Goal: Task Accomplishment & Management: Complete application form

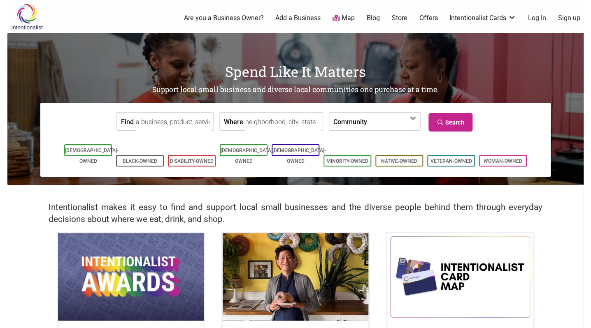
click at [234, 119] on label "Where" at bounding box center [233, 122] width 19 height 18
click at [245, 119] on input "Where" at bounding box center [282, 122] width 75 height 19
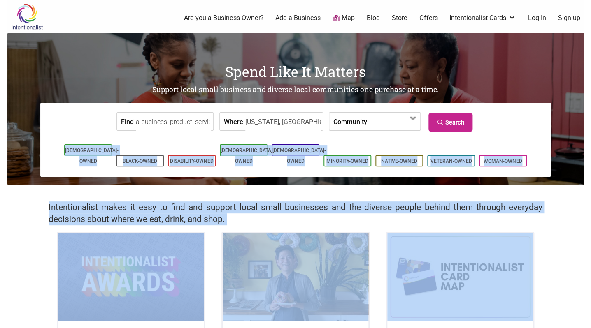
type input "Washington, DC 20012, USA"
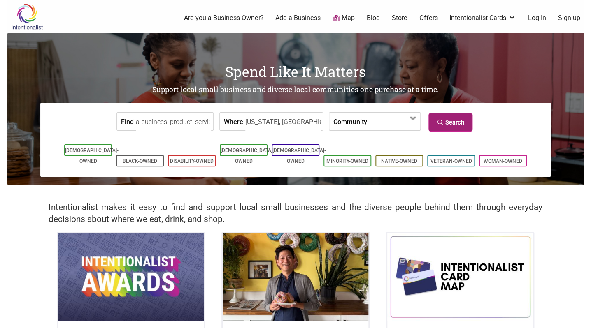
click at [465, 126] on link "Search" at bounding box center [450, 122] width 44 height 19
click at [406, 117] on span at bounding box center [390, 122] width 35 height 14
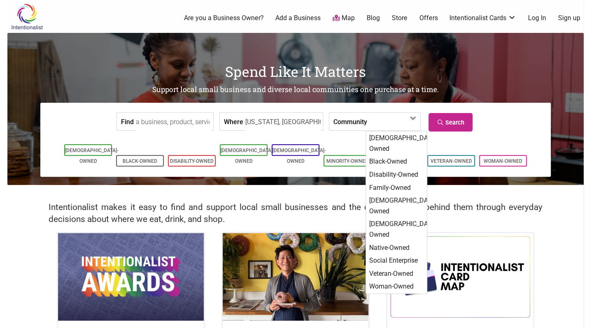
click at [449, 97] on div "Spend Like It Matters Support local small business and diverse local communitie…" at bounding box center [295, 109] width 576 height 152
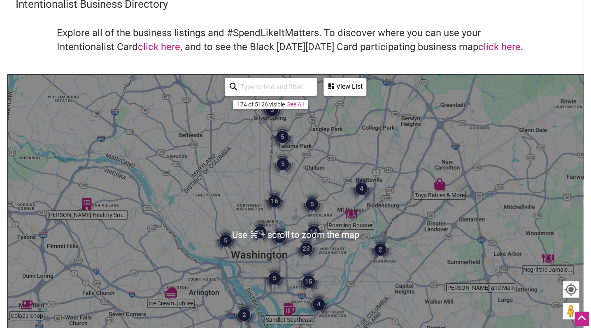
scroll to position [30, 0]
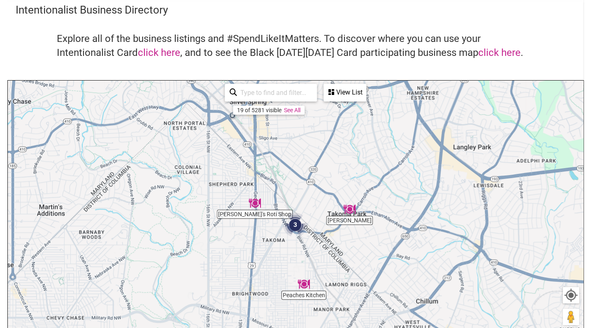
drag, startPoint x: 201, startPoint y: 135, endPoint x: 294, endPoint y: 208, distance: 118.7
click at [294, 208] on div "To navigate, press the arrow keys." at bounding box center [295, 241] width 575 height 320
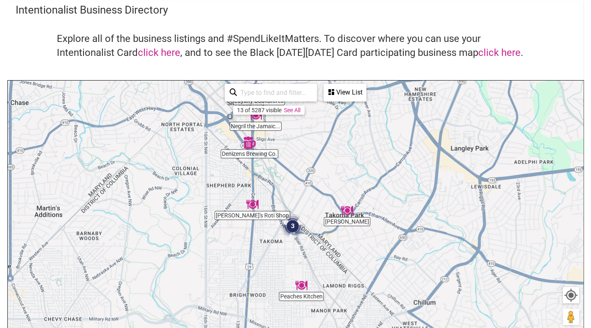
click at [248, 143] on img "Denizens Brewing Co." at bounding box center [249, 143] width 12 height 12
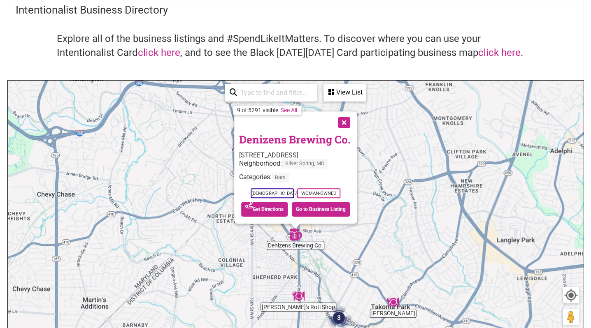
click at [353, 123] on button "Close" at bounding box center [343, 122] width 21 height 21
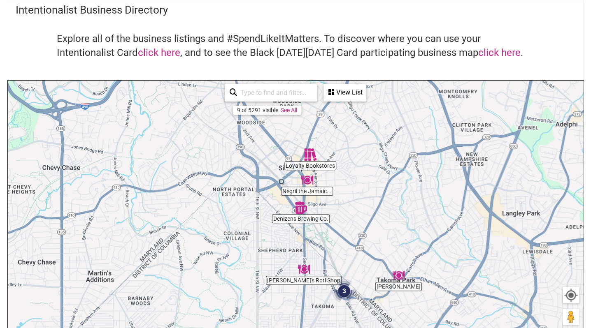
drag, startPoint x: 328, startPoint y: 133, endPoint x: 334, endPoint y: 105, distance: 29.0
click at [334, 105] on div "Denizens Brewing Co. Peaches Kitchen Teddy's Roti Shop Loyalty Bookstores Negri…" at bounding box center [295, 241] width 575 height 320
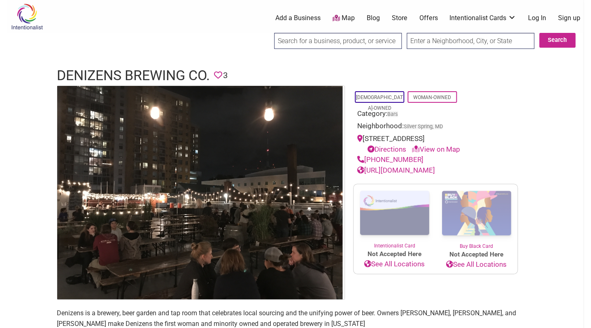
click at [531, 19] on link "Log In" at bounding box center [537, 18] width 18 height 9
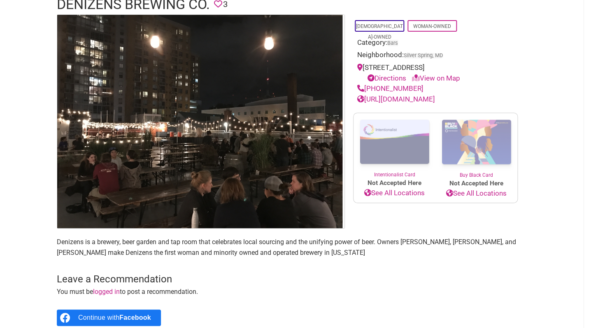
scroll to position [298, 0]
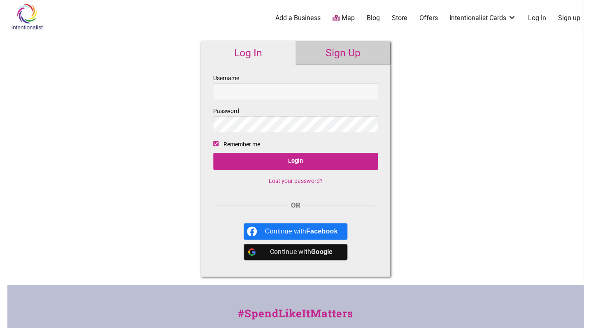
click at [335, 56] on link "Sign Up" at bounding box center [342, 53] width 95 height 24
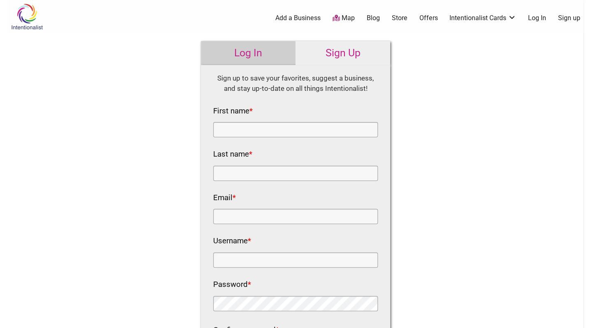
click at [257, 58] on link "Log In" at bounding box center [248, 53] width 95 height 24
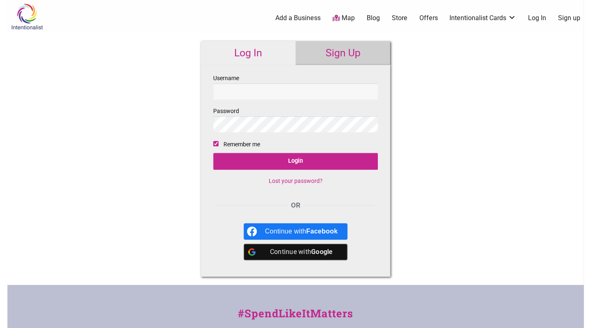
click at [319, 53] on link "Sign Up" at bounding box center [342, 53] width 95 height 24
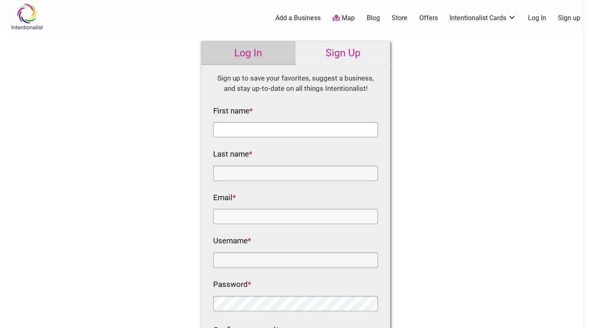
click at [269, 130] on input "First name *" at bounding box center [295, 129] width 165 height 15
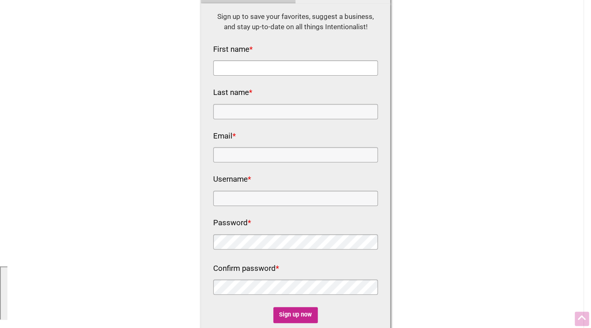
scroll to position [63, 0]
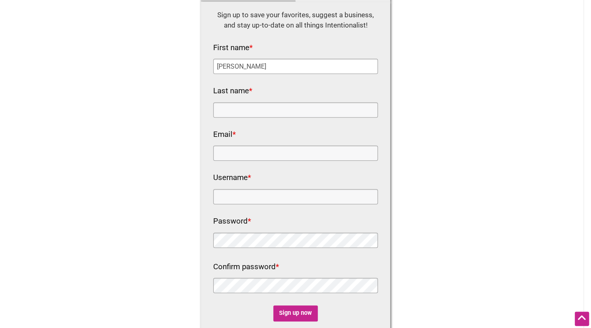
type input "Sarah"
type input "Gilberg"
type input "sarah.gilberg@gmail.com"
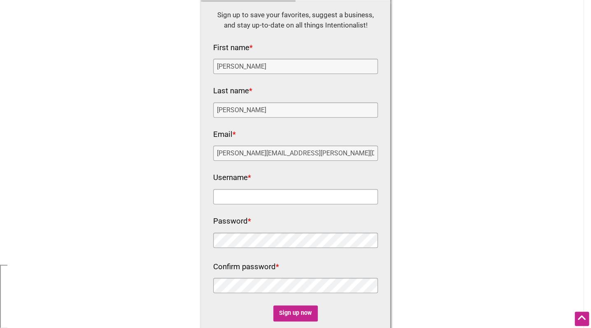
click at [292, 197] on input "Username *" at bounding box center [295, 196] width 165 height 15
type input "sgilberg"
click at [300, 317] on input "Sign up now" at bounding box center [295, 314] width 45 height 16
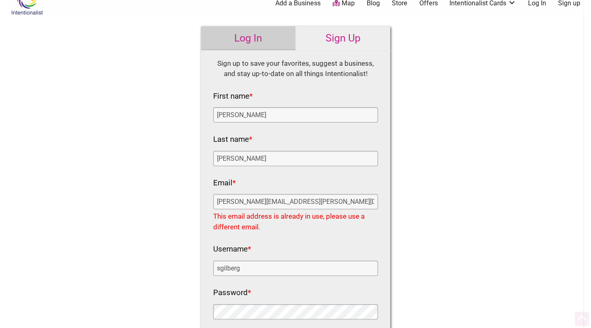
scroll to position [0, 0]
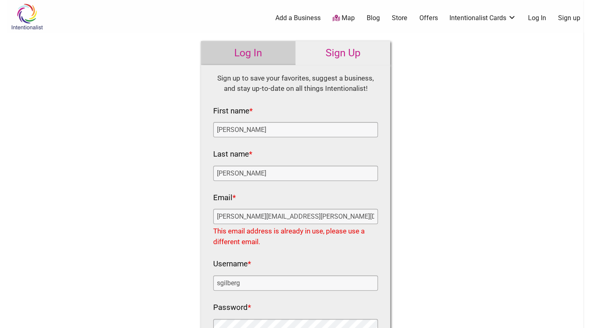
click at [252, 50] on link "Log In" at bounding box center [248, 53] width 95 height 24
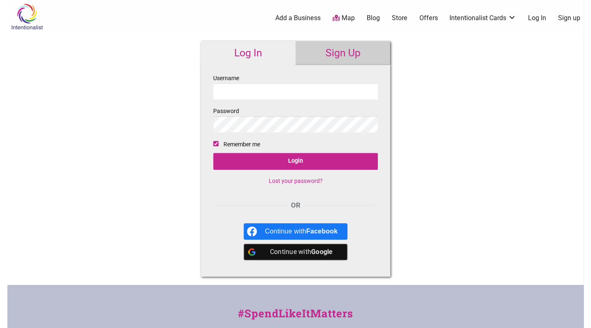
type input "sgilberg"
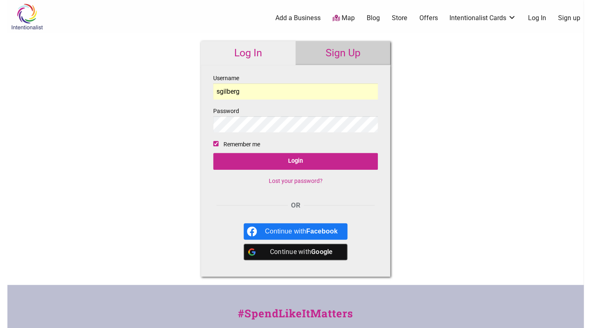
click at [216, 144] on input "Remember me" at bounding box center [215, 143] width 5 height 5
checkbox input "false"
click at [294, 181] on link "Lost your password?" at bounding box center [296, 181] width 54 height 7
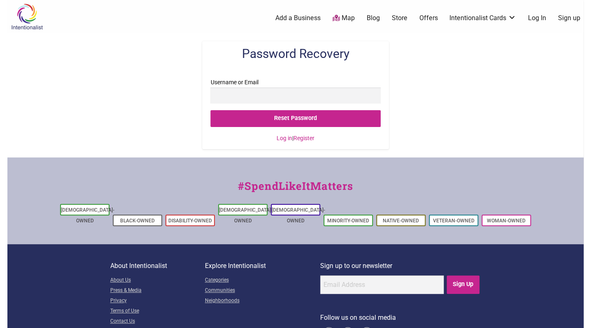
click at [314, 100] on input "Username or Email" at bounding box center [295, 96] width 170 height 16
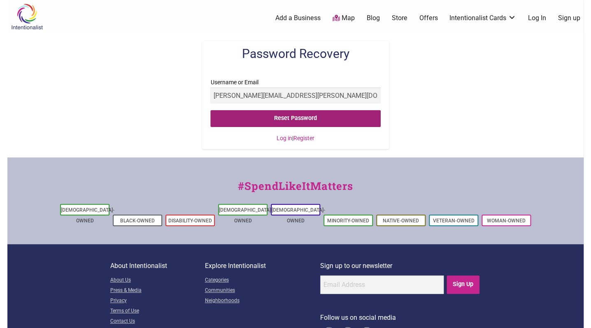
type input "[PERSON_NAME][EMAIL_ADDRESS][PERSON_NAME][DOMAIN_NAME]"
click at [281, 119] on input "Reset Password" at bounding box center [295, 118] width 170 height 17
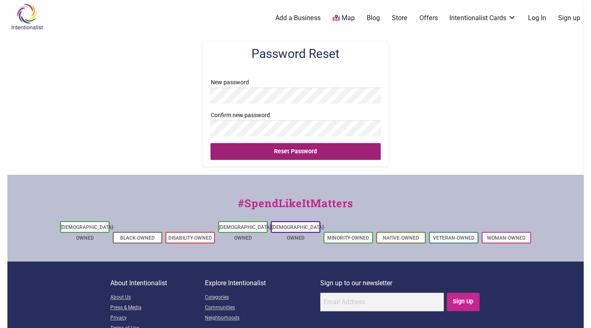
click at [293, 155] on input "Reset Password" at bounding box center [295, 151] width 170 height 17
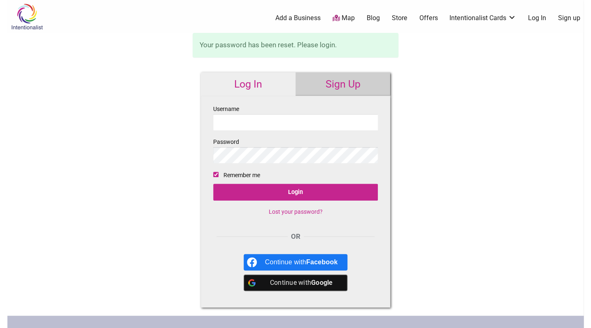
type input "sgilberg"
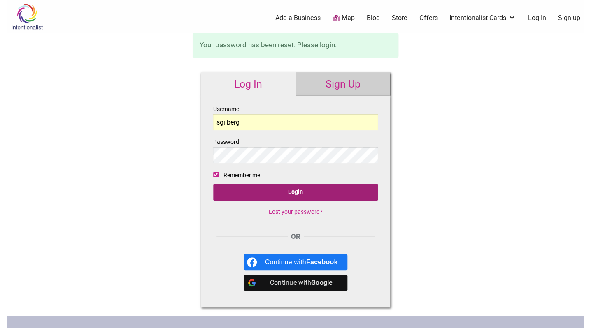
click at [288, 191] on input "Login" at bounding box center [295, 192] width 165 height 17
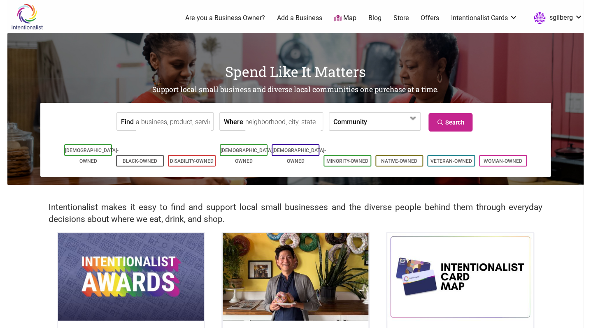
click at [346, 14] on link "Map" at bounding box center [345, 18] width 22 height 9
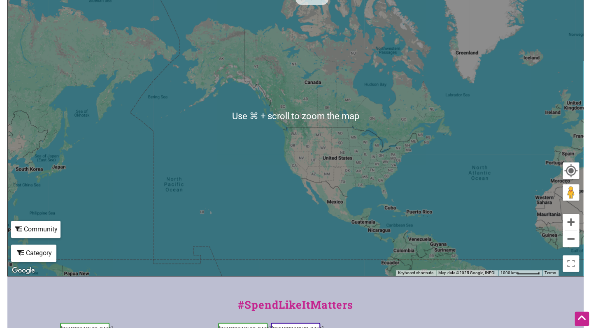
scroll to position [157, 0]
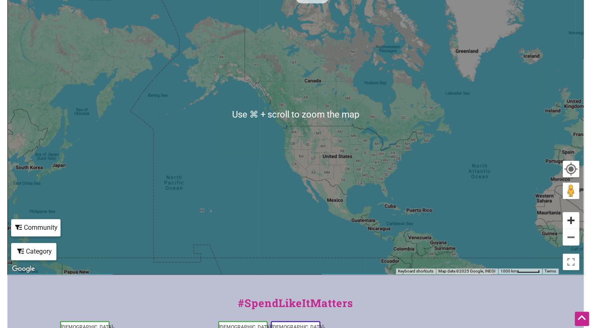
click at [574, 218] on button "Zoom in" at bounding box center [571, 220] width 16 height 16
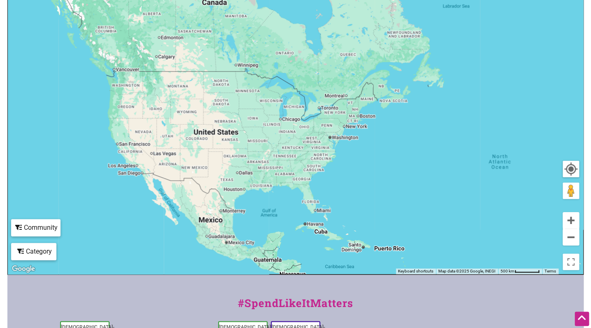
drag, startPoint x: 520, startPoint y: 208, endPoint x: 355, endPoint y: 144, distance: 177.6
click at [355, 144] on div "To navigate, press the arrow keys." at bounding box center [295, 114] width 575 height 320
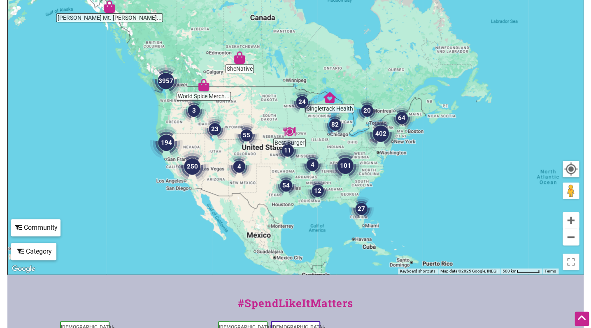
drag, startPoint x: 476, startPoint y: 140, endPoint x: 376, endPoint y: 164, distance: 102.9
click at [370, 163] on div "To navigate, press the arrow keys." at bounding box center [295, 114] width 575 height 320
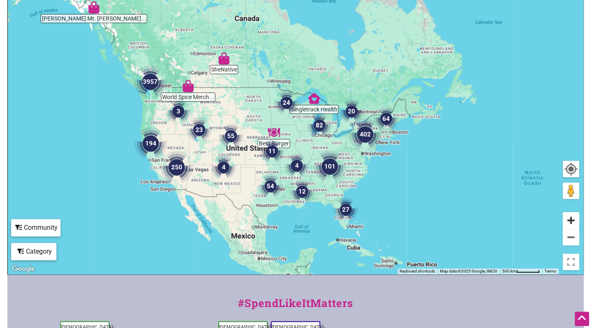
click at [572, 220] on button "Zoom in" at bounding box center [571, 220] width 16 height 16
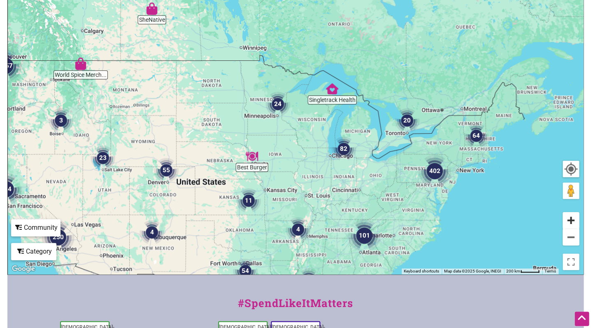
click at [572, 220] on button "Zoom in" at bounding box center [571, 220] width 16 height 16
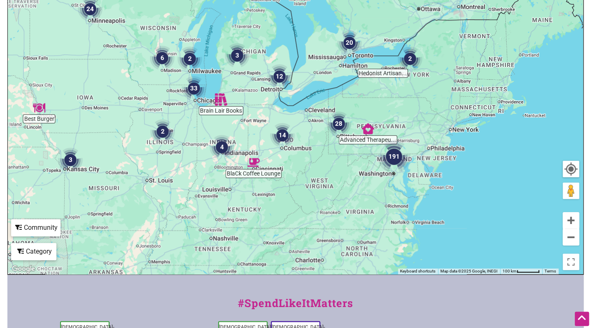
drag, startPoint x: 508, startPoint y: 186, endPoint x: 343, endPoint y: 89, distance: 191.1
click at [338, 88] on div "To navigate, press the arrow keys." at bounding box center [295, 114] width 575 height 320
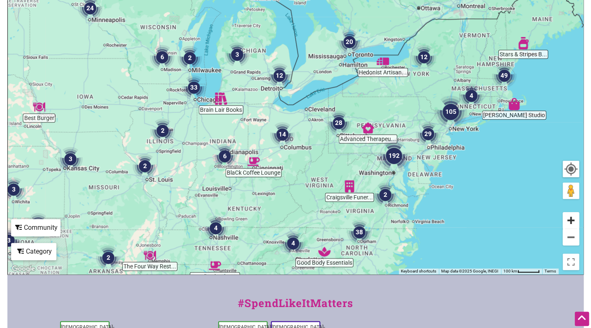
click at [571, 220] on button "Zoom in" at bounding box center [571, 220] width 16 height 16
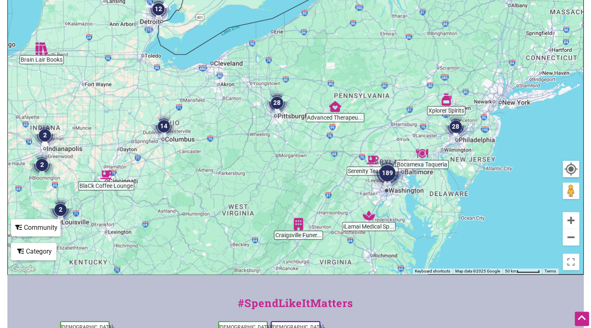
drag, startPoint x: 479, startPoint y: 139, endPoint x: 364, endPoint y: 98, distance: 121.4
click at [364, 98] on div "To navigate, press the arrow keys." at bounding box center [295, 114] width 575 height 320
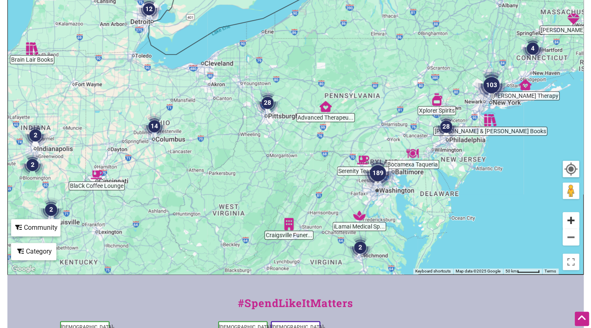
click at [573, 220] on button "Zoom in" at bounding box center [571, 220] width 16 height 16
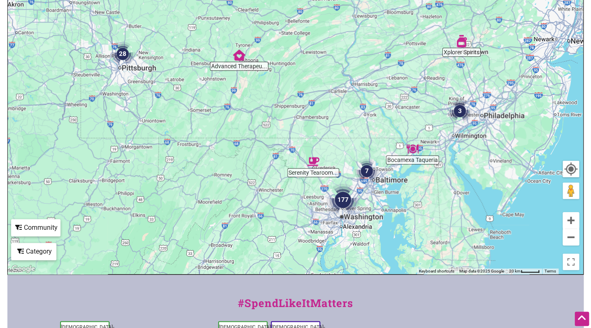
drag, startPoint x: 490, startPoint y: 160, endPoint x: 396, endPoint y: 120, distance: 102.3
click at [396, 120] on div "To navigate, press the arrow keys." at bounding box center [295, 114] width 575 height 320
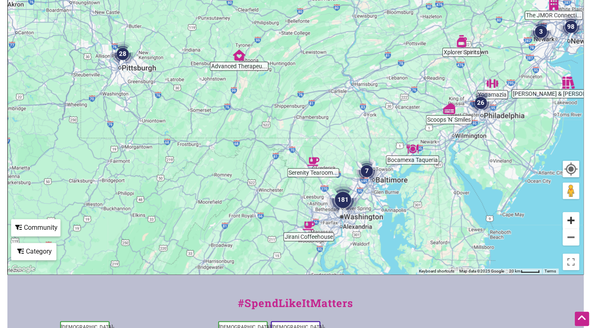
click at [575, 221] on button "Zoom in" at bounding box center [571, 220] width 16 height 16
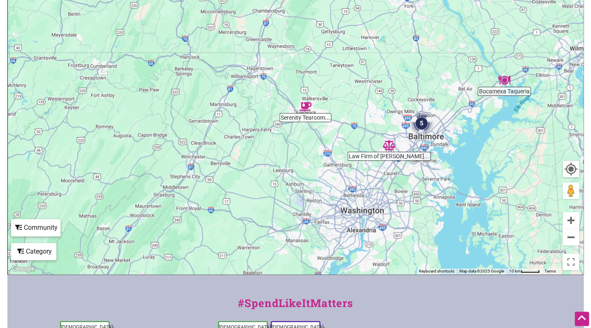
drag, startPoint x: 444, startPoint y: 175, endPoint x: 421, endPoint y: 77, distance: 100.4
click at [421, 77] on div "To navigate, press the arrow keys." at bounding box center [295, 114] width 575 height 320
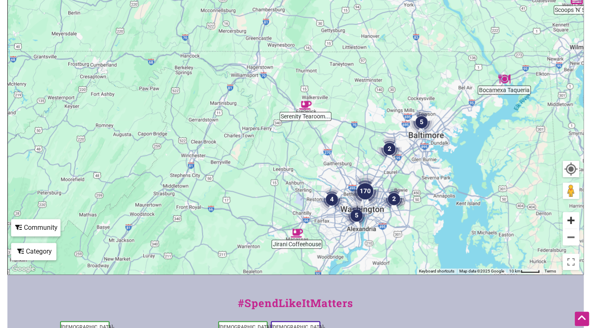
click at [570, 223] on button "Zoom in" at bounding box center [571, 220] width 16 height 16
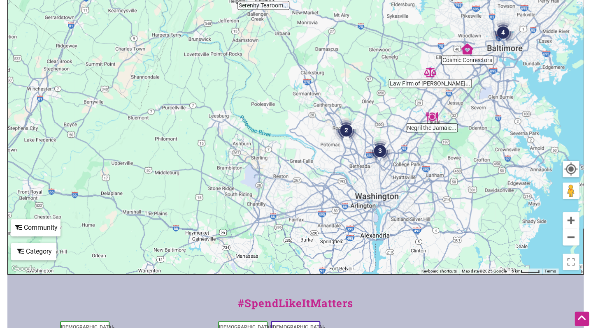
drag, startPoint x: 481, startPoint y: 212, endPoint x: 439, endPoint y: 110, distance: 109.4
click at [427, 98] on div "To navigate, press the arrow keys." at bounding box center [295, 114] width 575 height 320
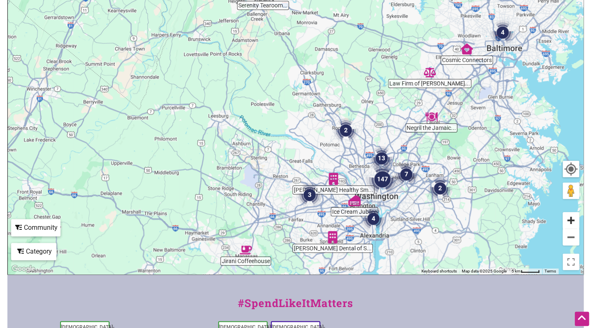
click at [572, 219] on button "Zoom in" at bounding box center [571, 220] width 16 height 16
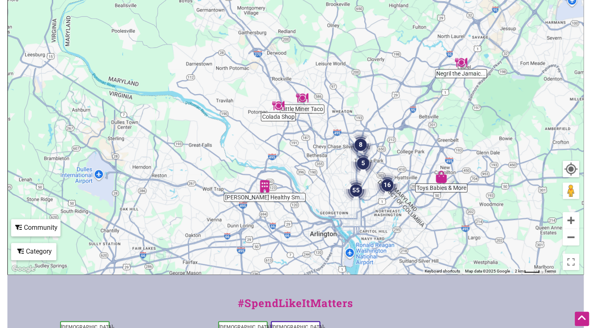
drag, startPoint x: 496, startPoint y: 196, endPoint x: 396, endPoint y: 150, distance: 110.3
click at [385, 148] on div "To navigate, press the arrow keys." at bounding box center [295, 114] width 575 height 320
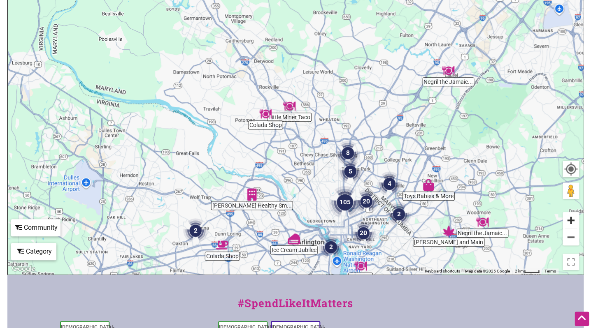
click at [569, 222] on button "Zoom in" at bounding box center [571, 220] width 16 height 16
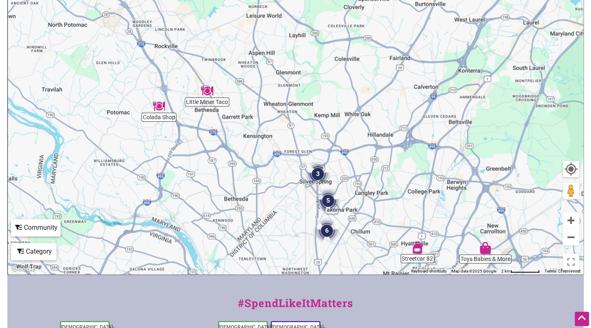
drag, startPoint x: 476, startPoint y: 181, endPoint x: 425, endPoint y: 174, distance: 51.9
click at [425, 174] on div "To navigate, press the arrow keys." at bounding box center [295, 114] width 575 height 320
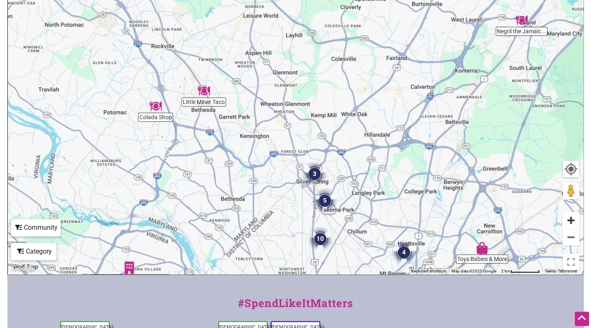
click at [568, 223] on button "Zoom in" at bounding box center [571, 220] width 16 height 16
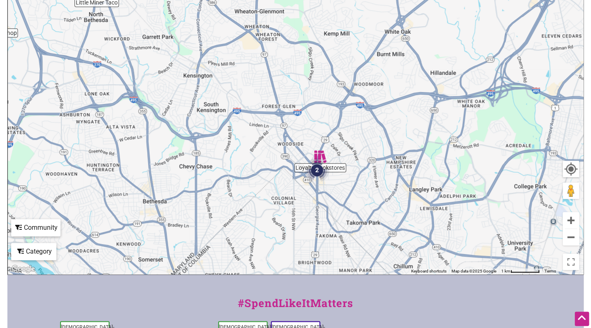
drag, startPoint x: 459, startPoint y: 208, endPoint x: 443, endPoint y: 124, distance: 85.4
click at [443, 124] on div "To navigate, press the arrow keys." at bounding box center [295, 114] width 575 height 320
click at [572, 222] on button "Zoom in" at bounding box center [571, 220] width 16 height 16
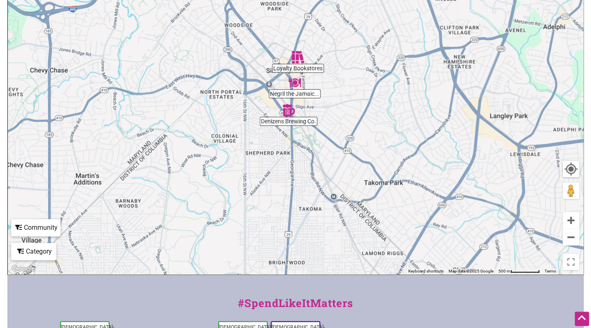
drag, startPoint x: 446, startPoint y: 184, endPoint x: 402, endPoint y: 61, distance: 130.7
click at [402, 61] on div "To navigate, press the arrow keys." at bounding box center [295, 114] width 575 height 320
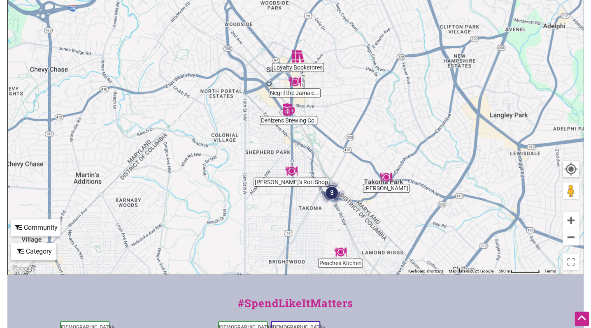
click at [289, 112] on img "Denizens Brewing Co." at bounding box center [288, 109] width 12 height 12
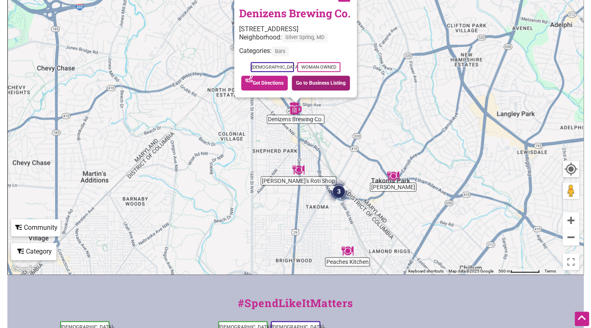
click at [339, 85] on link "Go to Business Listing" at bounding box center [321, 83] width 58 height 15
